Goal: Find specific page/section: Find specific page/section

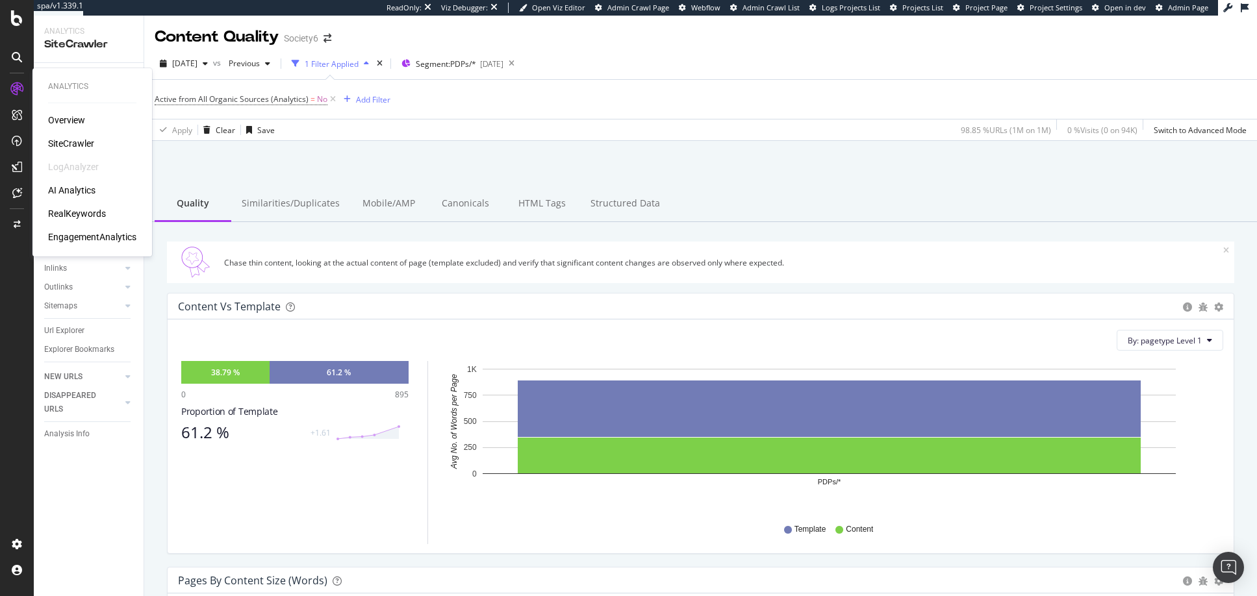
click at [77, 141] on div "SiteCrawler" at bounding box center [71, 143] width 46 height 13
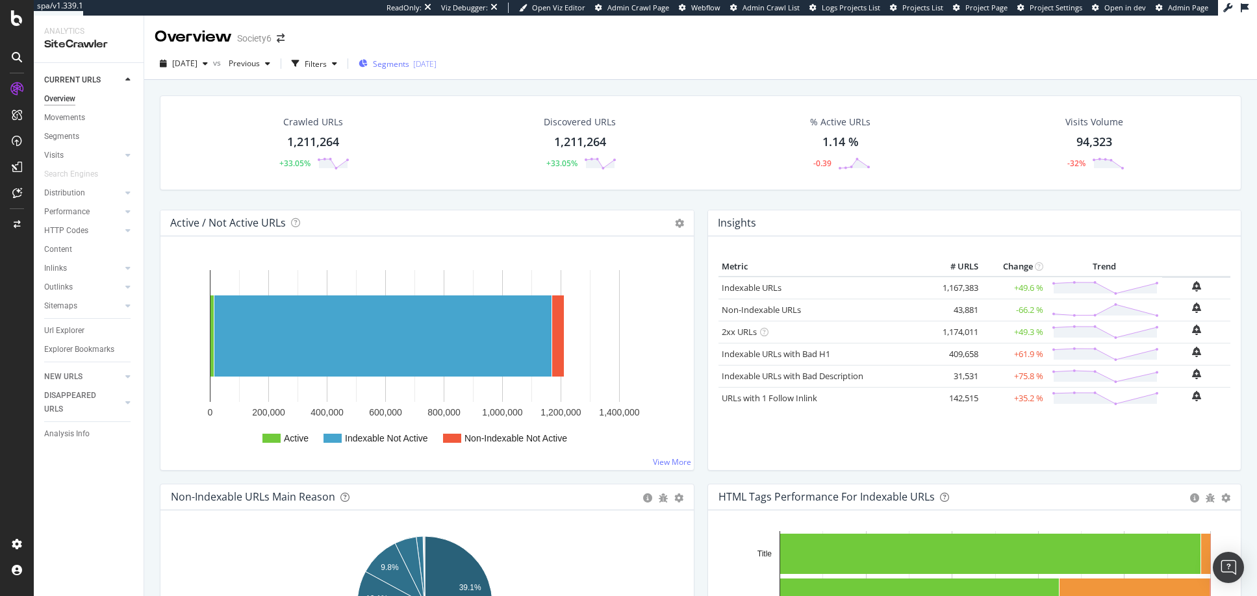
click at [407, 64] on span "Segments" at bounding box center [391, 63] width 36 height 11
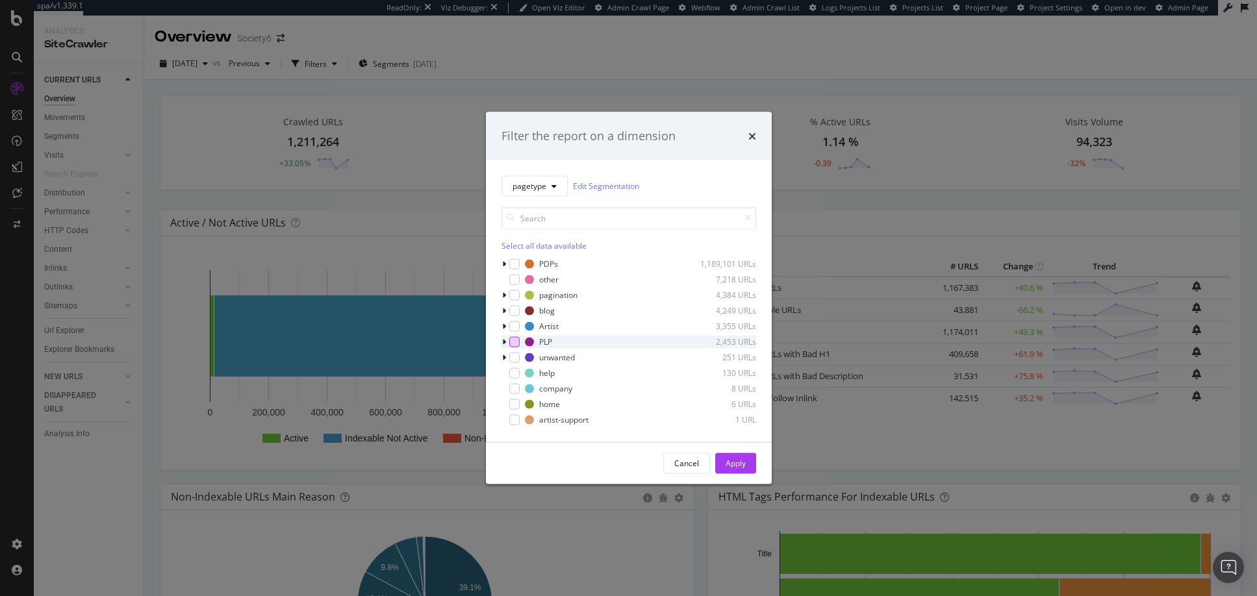
click at [516, 342] on div "modal" at bounding box center [514, 341] width 10 height 10
click at [732, 462] on div "Apply" at bounding box center [735, 463] width 20 height 11
